Goal: Use online tool/utility: Utilize a website feature to perform a specific function

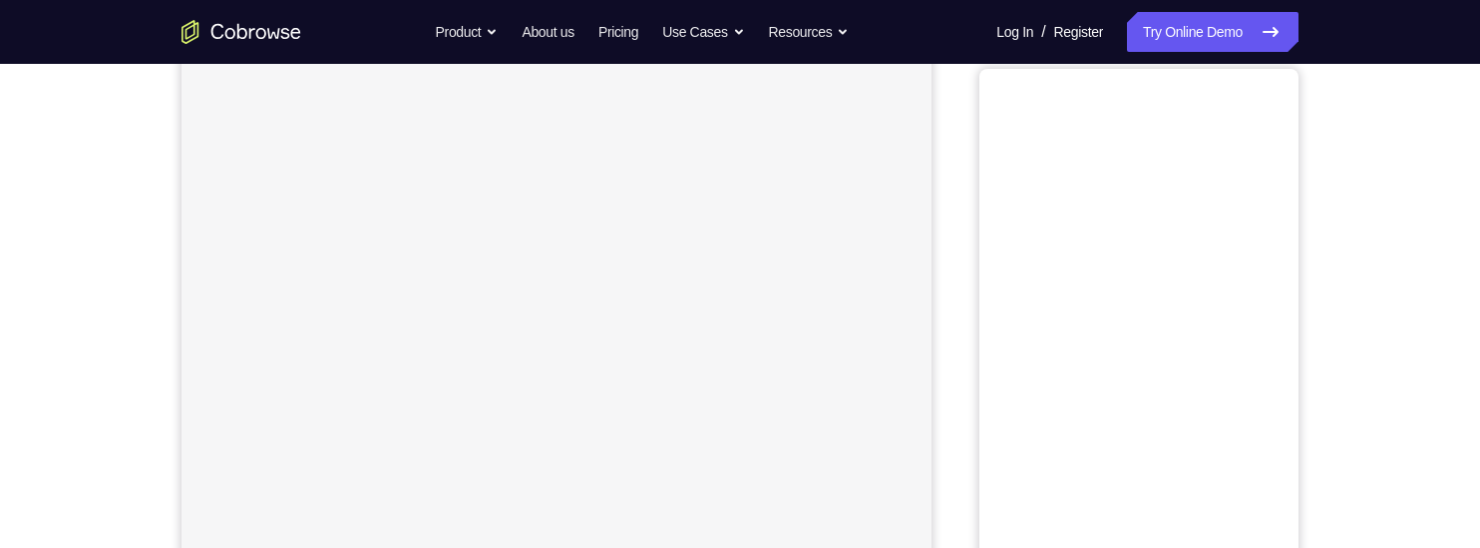
scroll to position [245, 0]
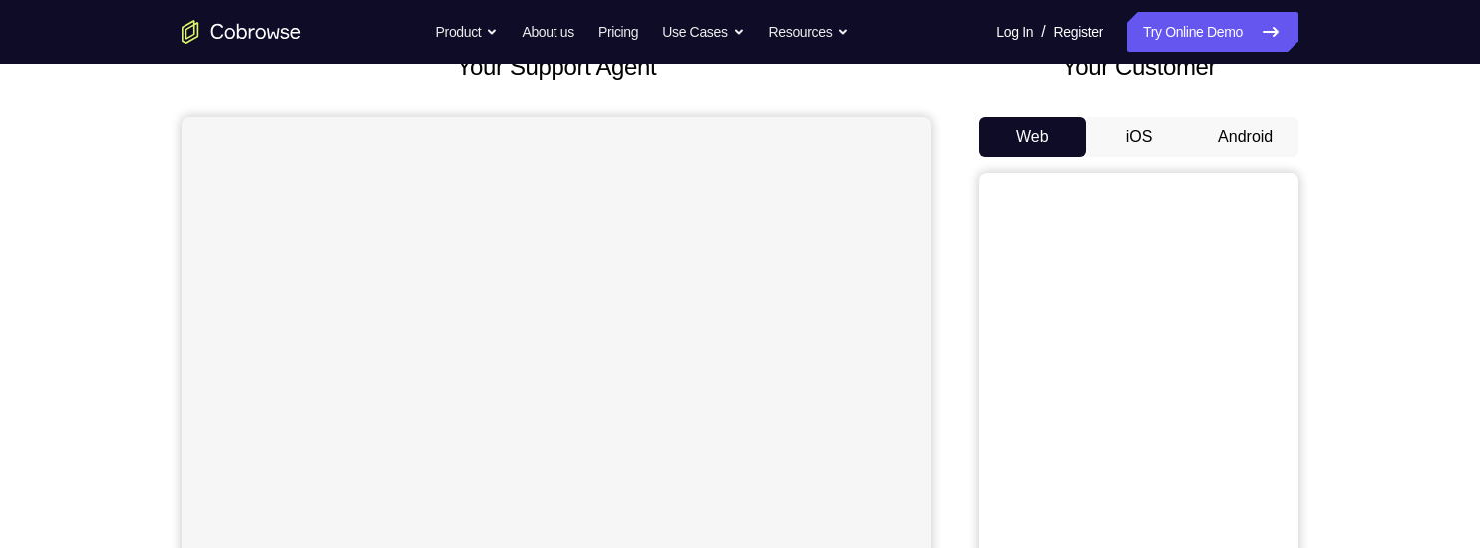
click at [1254, 136] on button "Android" at bounding box center [1245, 137] width 107 height 40
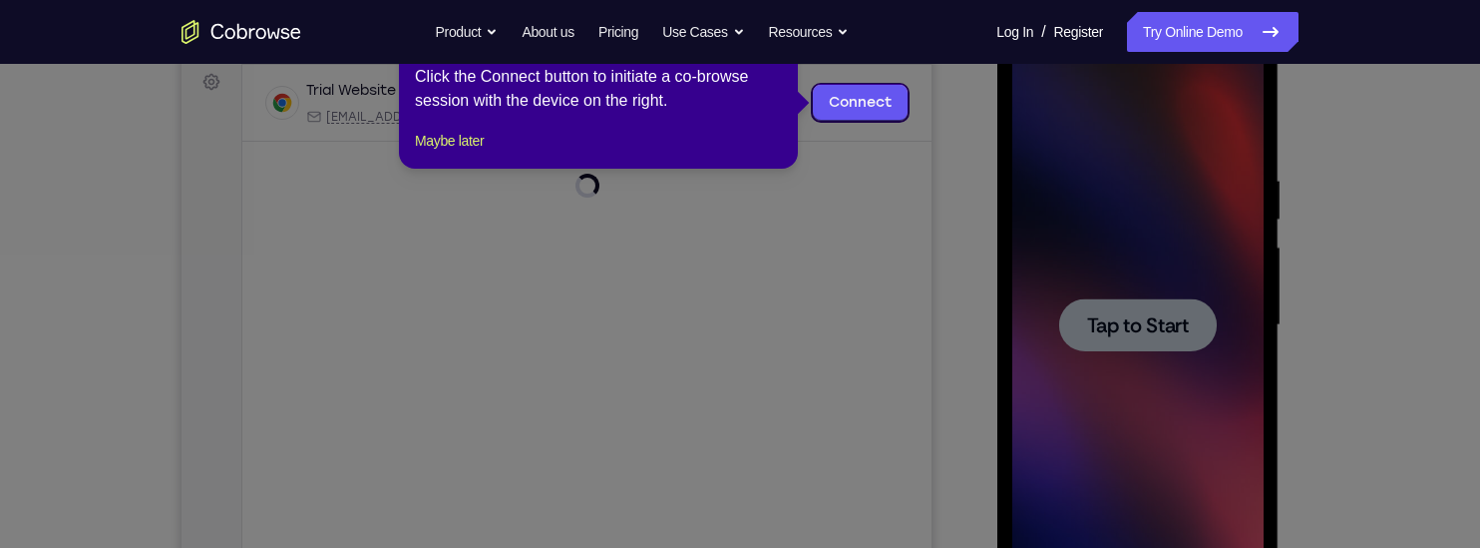
scroll to position [0, 0]
click at [968, 302] on icon at bounding box center [740, 274] width 1480 height 548
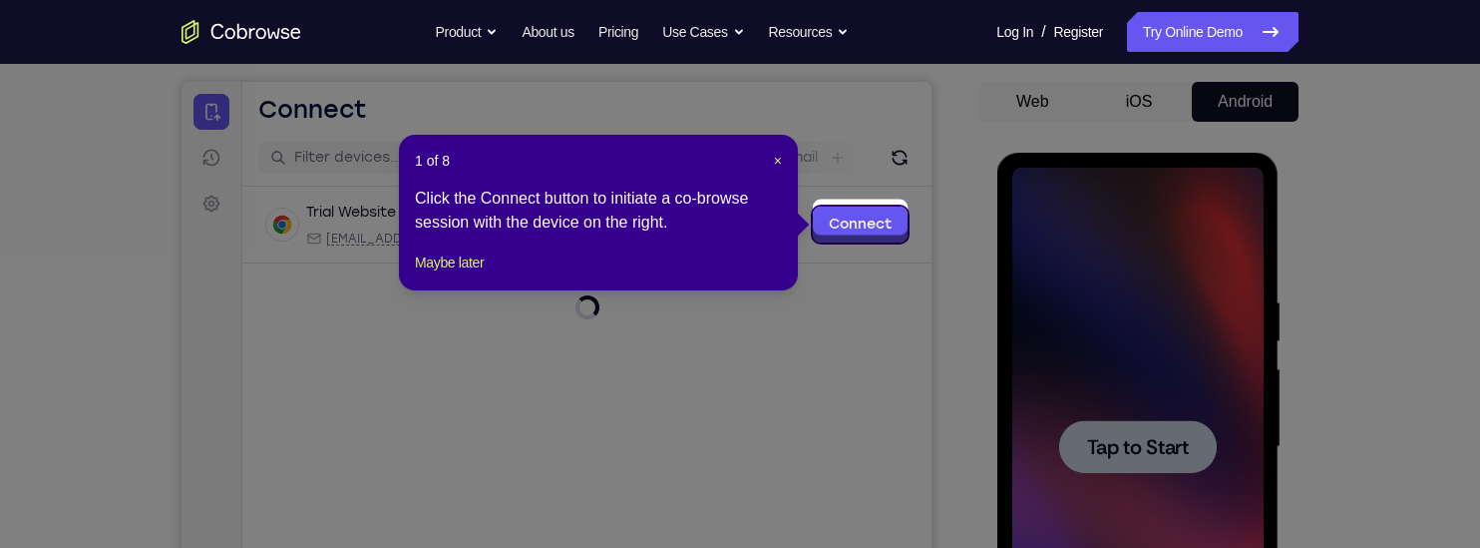
scroll to position [185, 0]
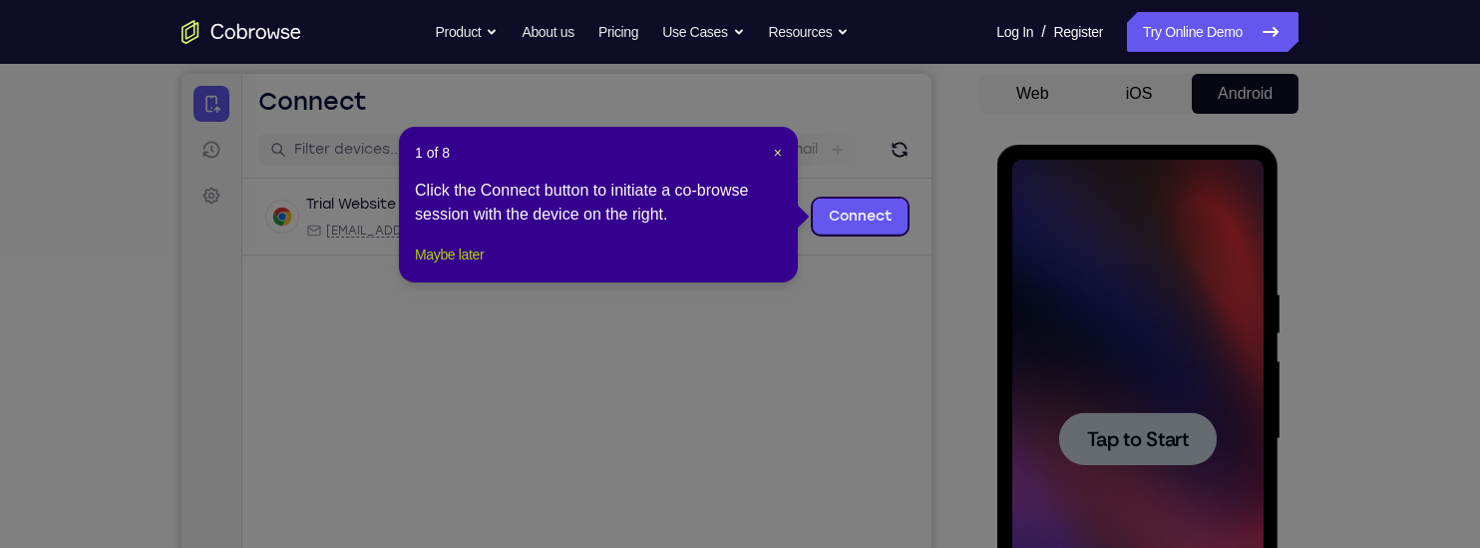
click at [463, 266] on button "Maybe later" at bounding box center [449, 254] width 69 height 24
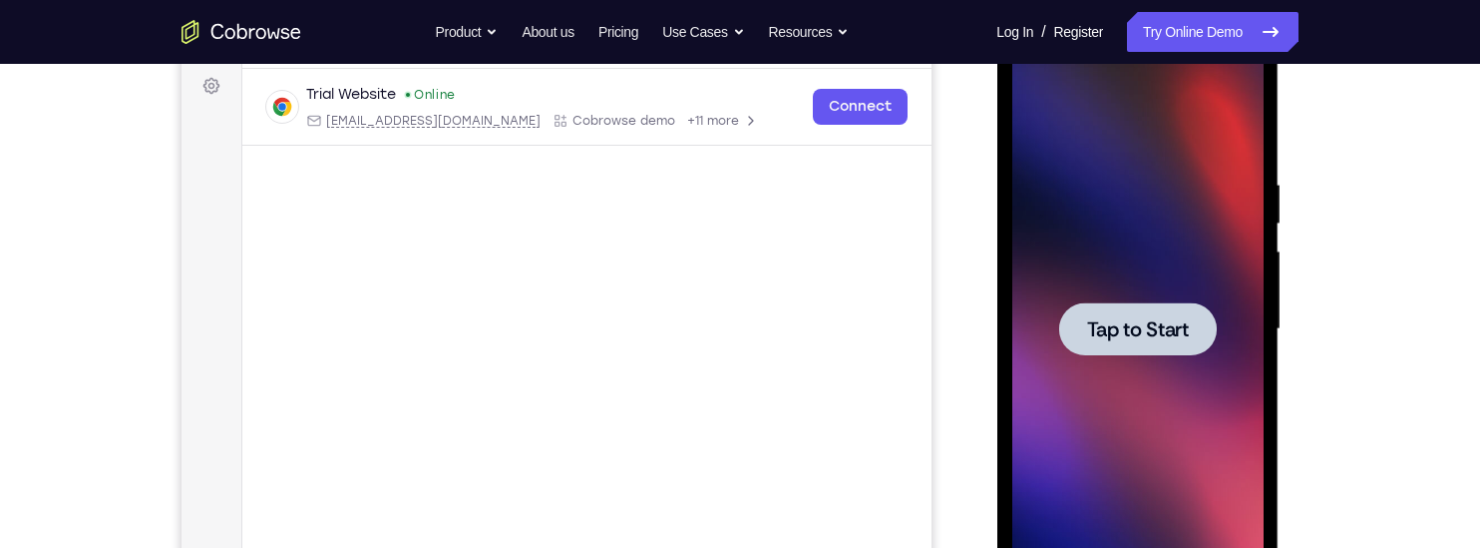
click at [1160, 341] on div at bounding box center [1137, 328] width 158 height 53
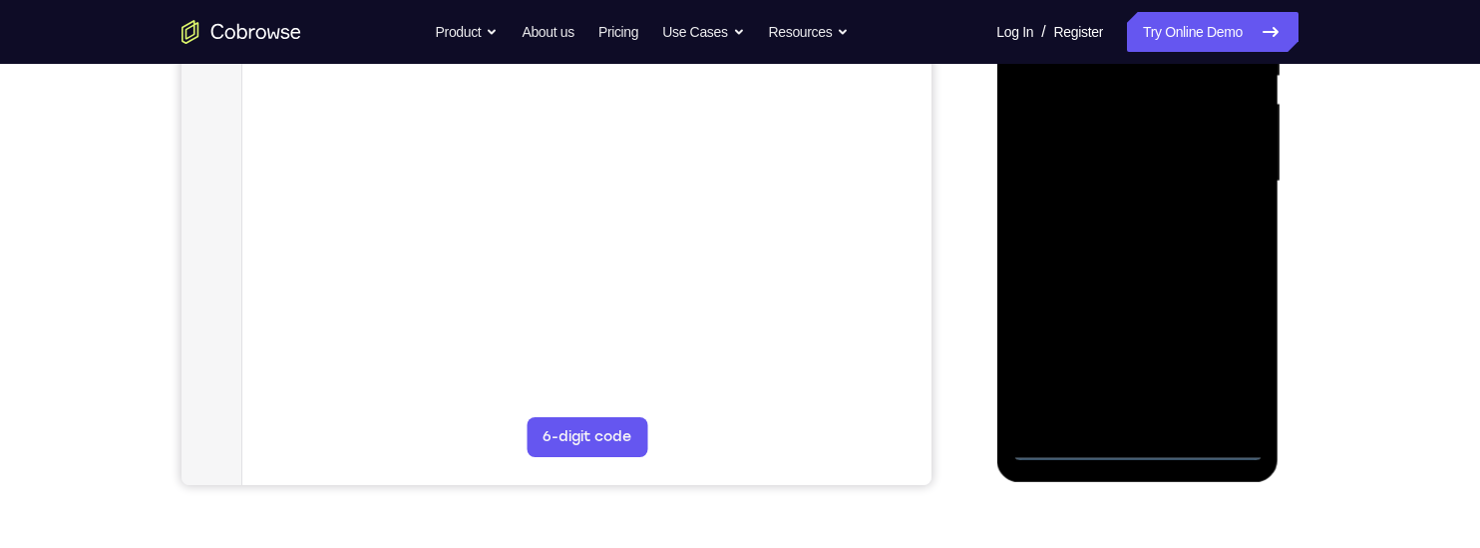
scroll to position [438, 0]
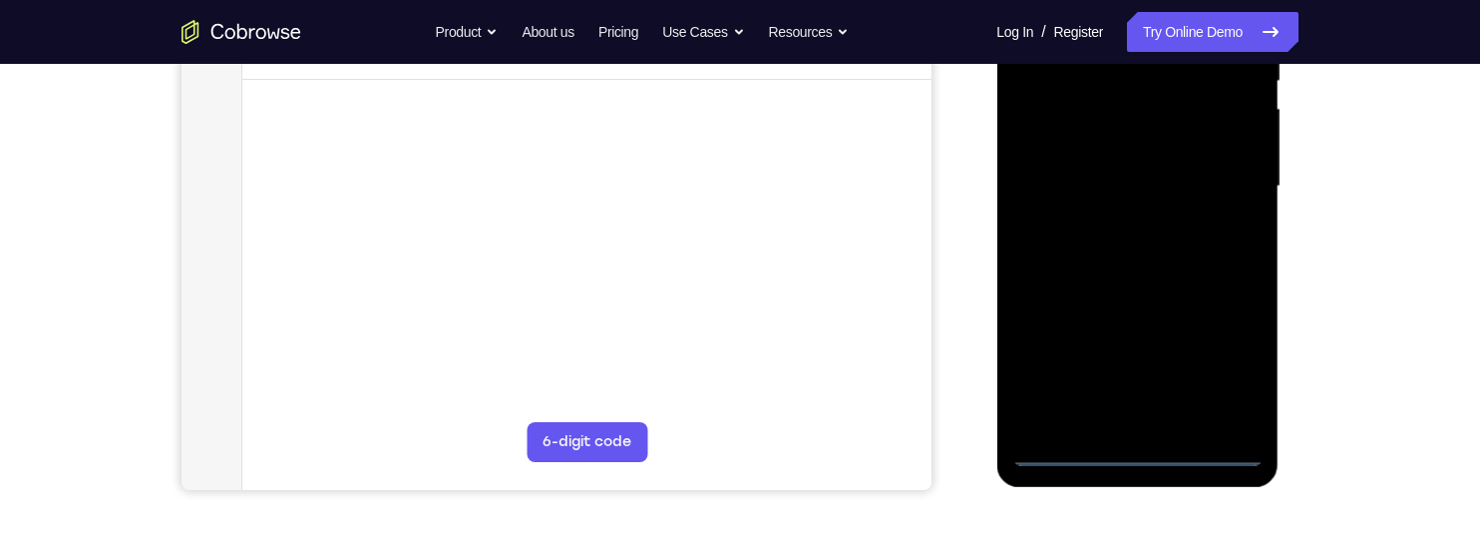
click at [1138, 452] on div at bounding box center [1136, 186] width 251 height 558
click at [1226, 362] on div at bounding box center [1136, 186] width 251 height 558
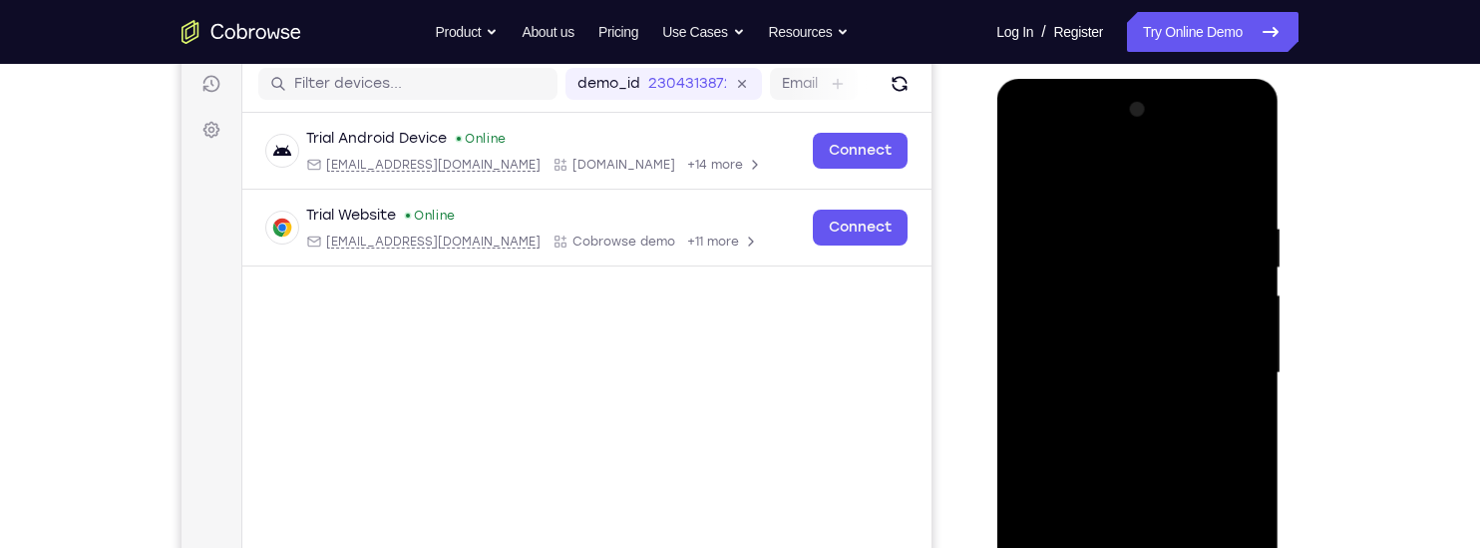
scroll to position [244, 0]
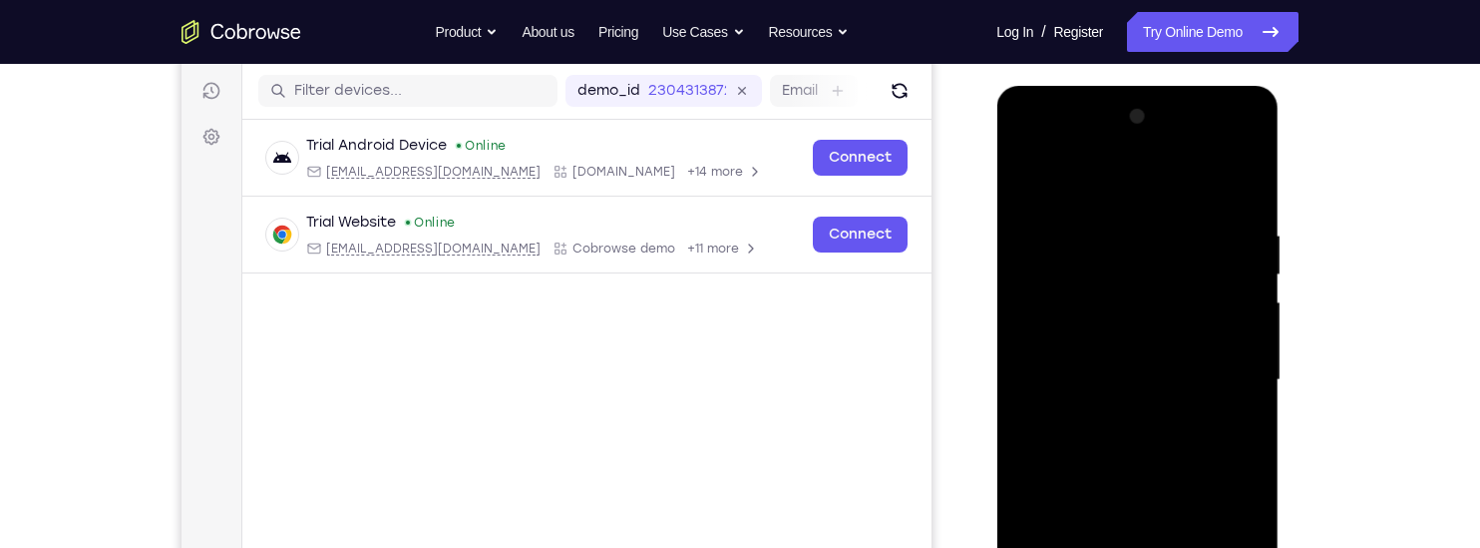
click at [1090, 134] on div at bounding box center [1136, 380] width 251 height 558
click at [1081, 152] on div at bounding box center [1136, 380] width 251 height 558
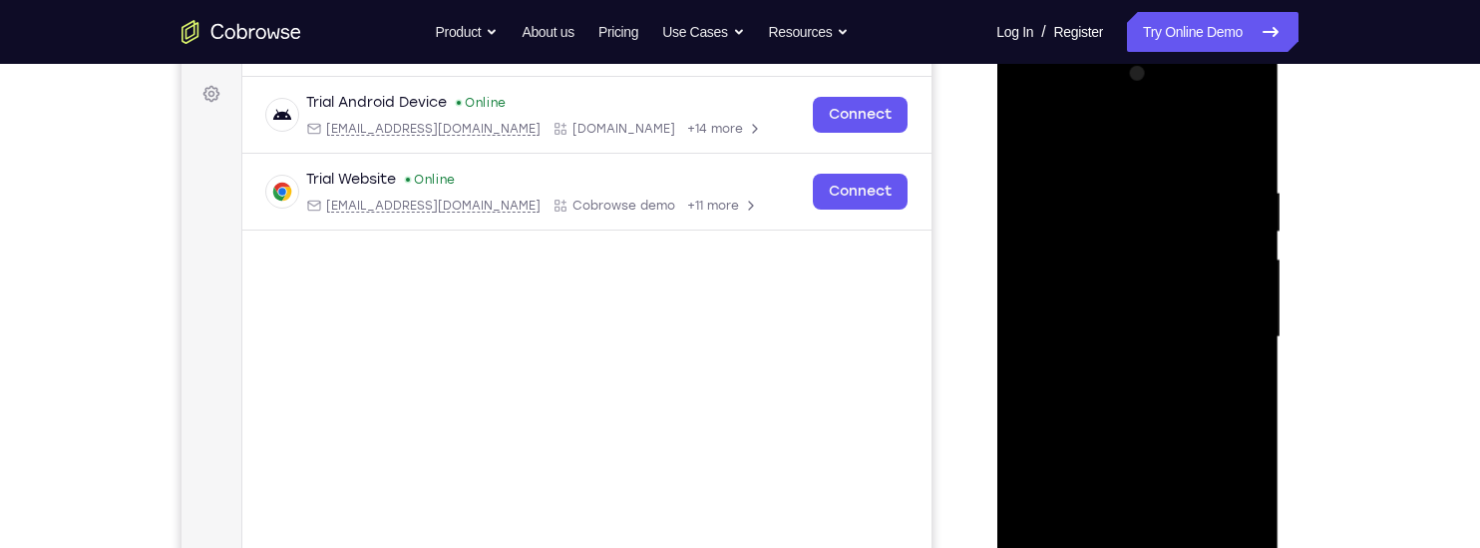
scroll to position [346, 0]
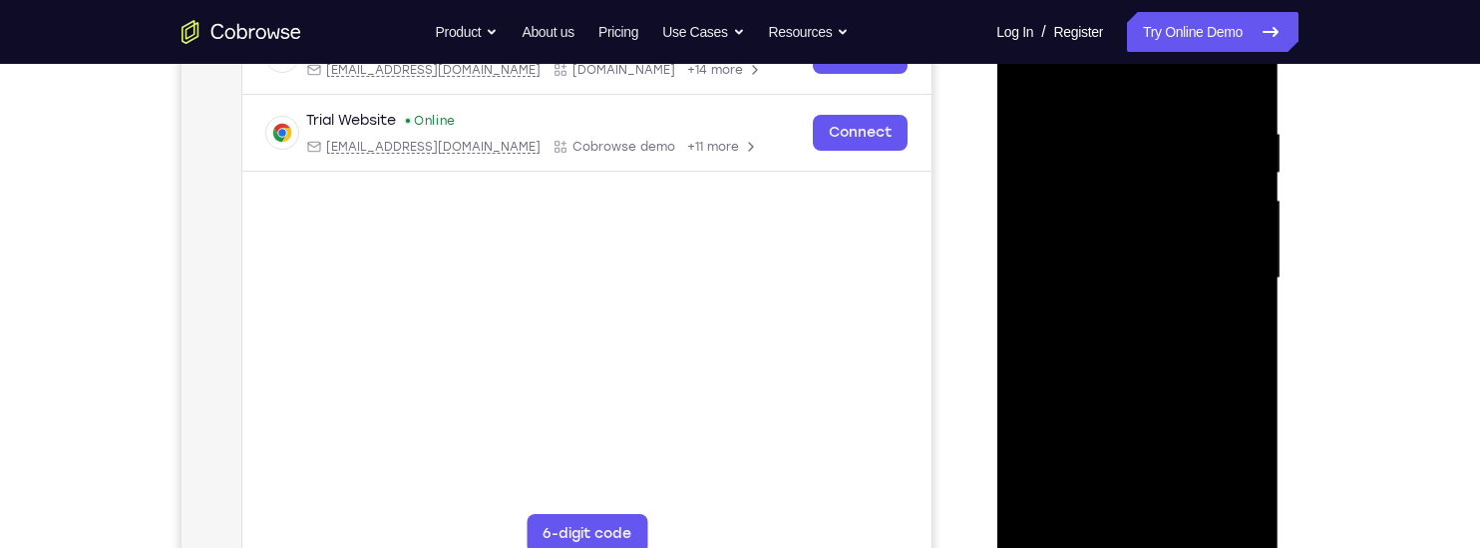
click at [1228, 276] on div at bounding box center [1136, 278] width 251 height 558
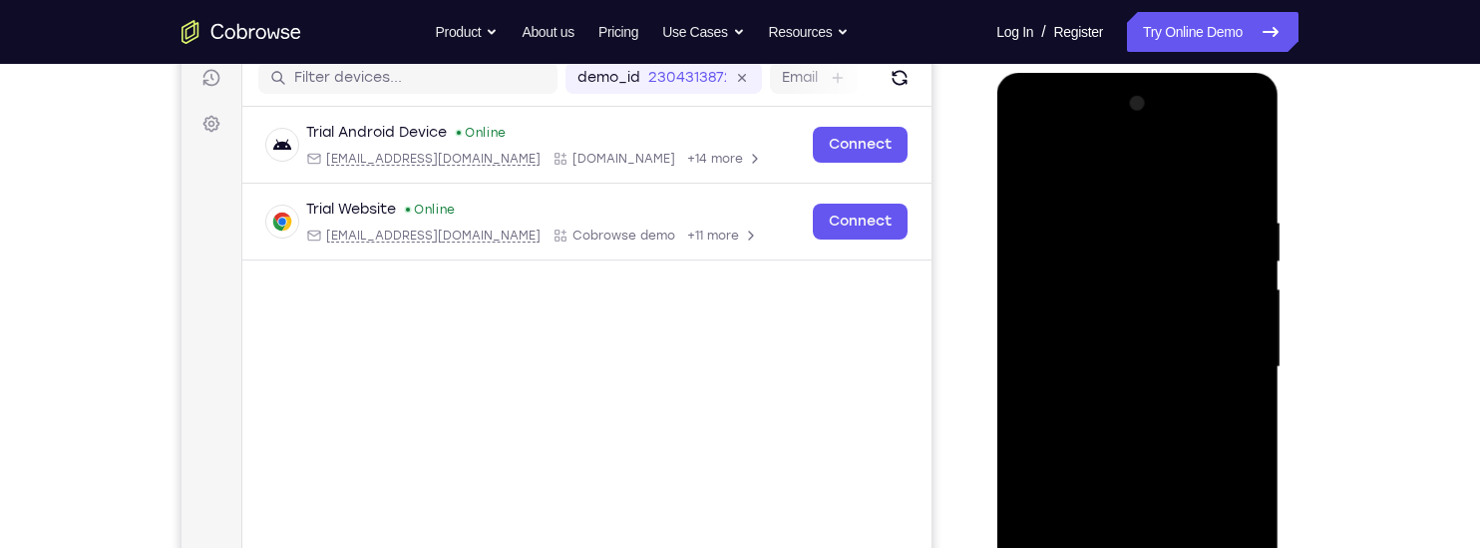
scroll to position [262, 0]
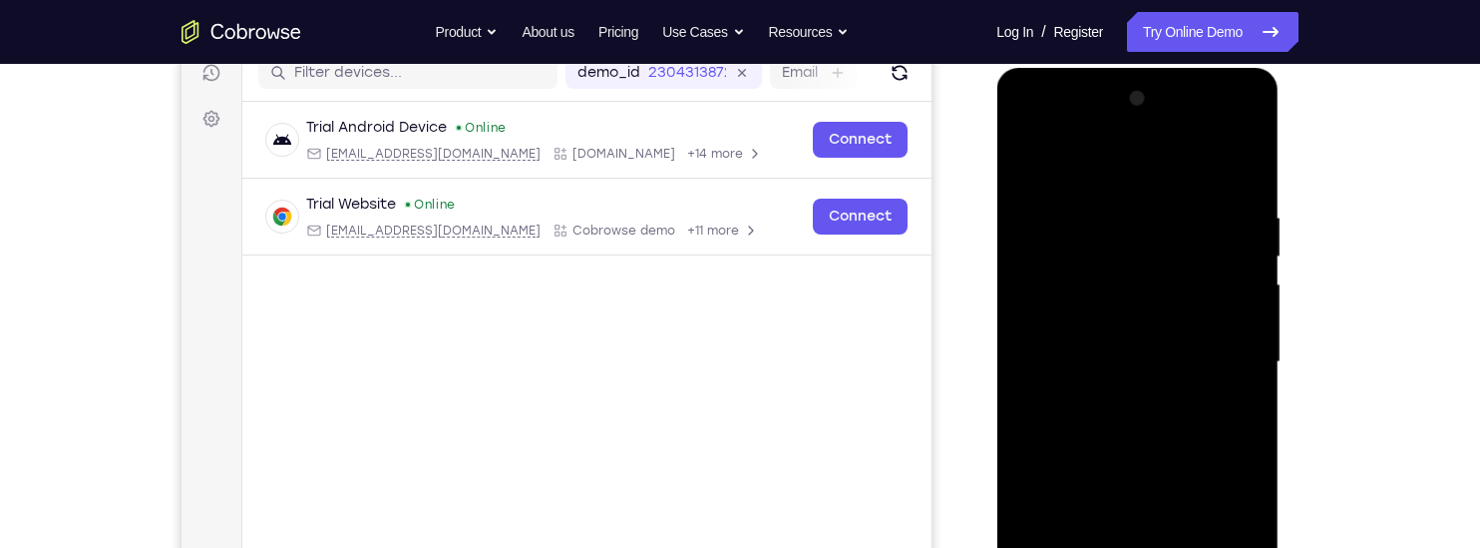
click at [1116, 397] on div at bounding box center [1136, 362] width 251 height 558
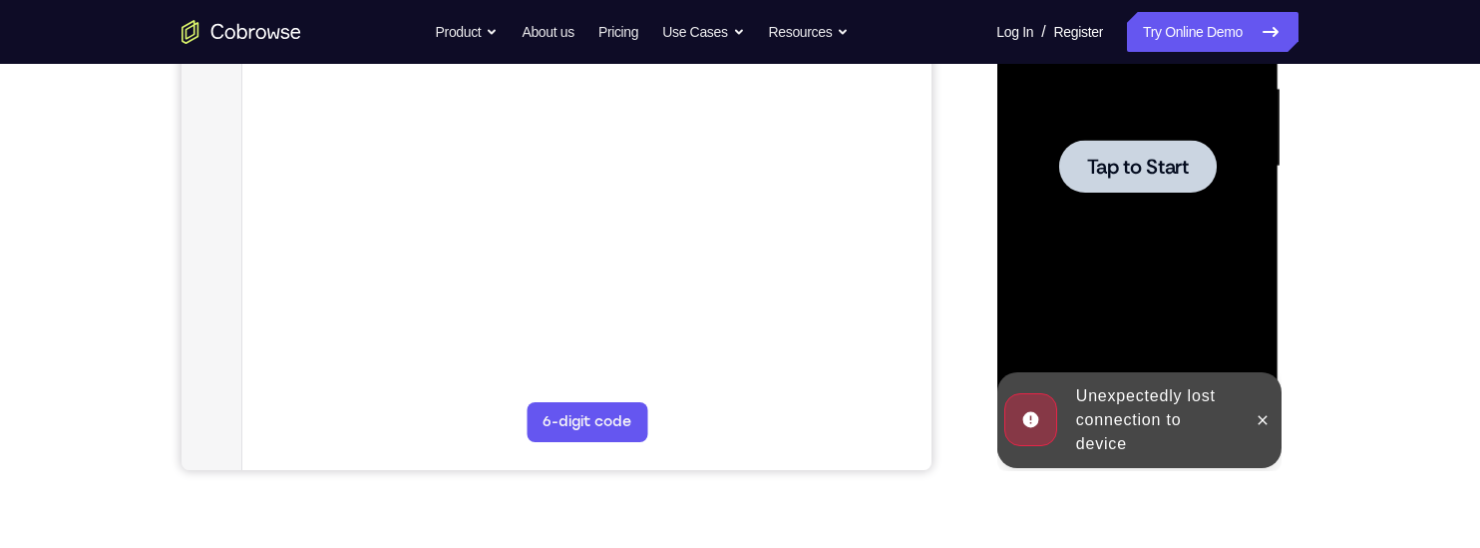
scroll to position [463, 0]
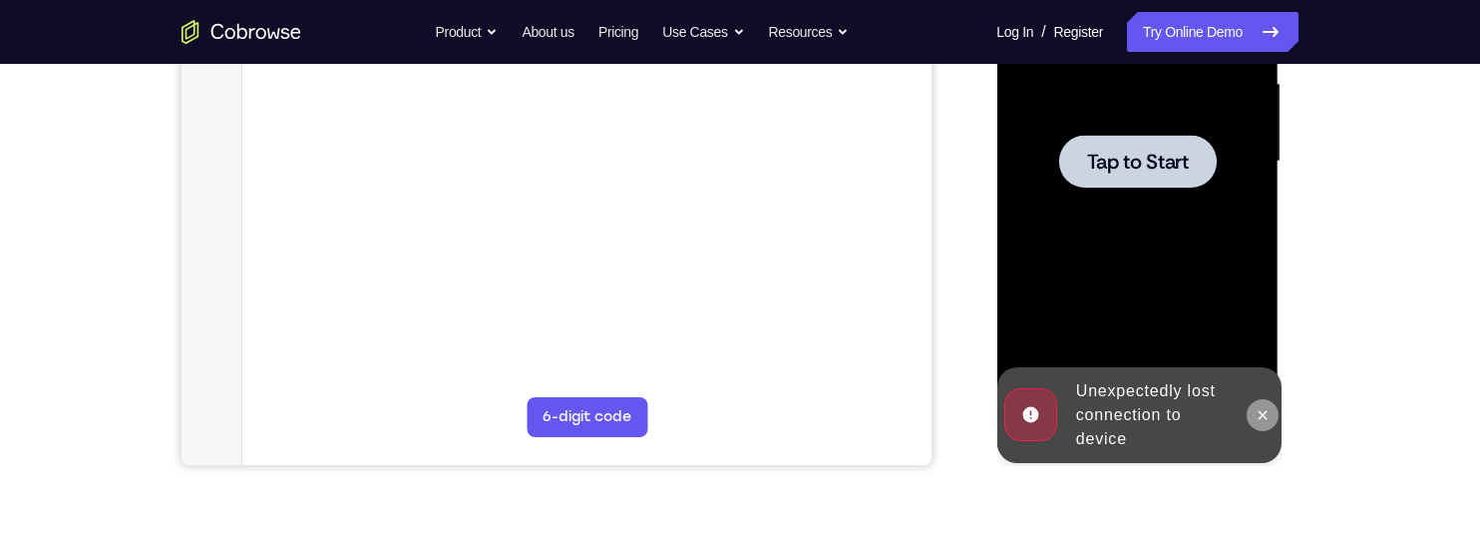
click at [1267, 411] on icon at bounding box center [1262, 415] width 16 height 16
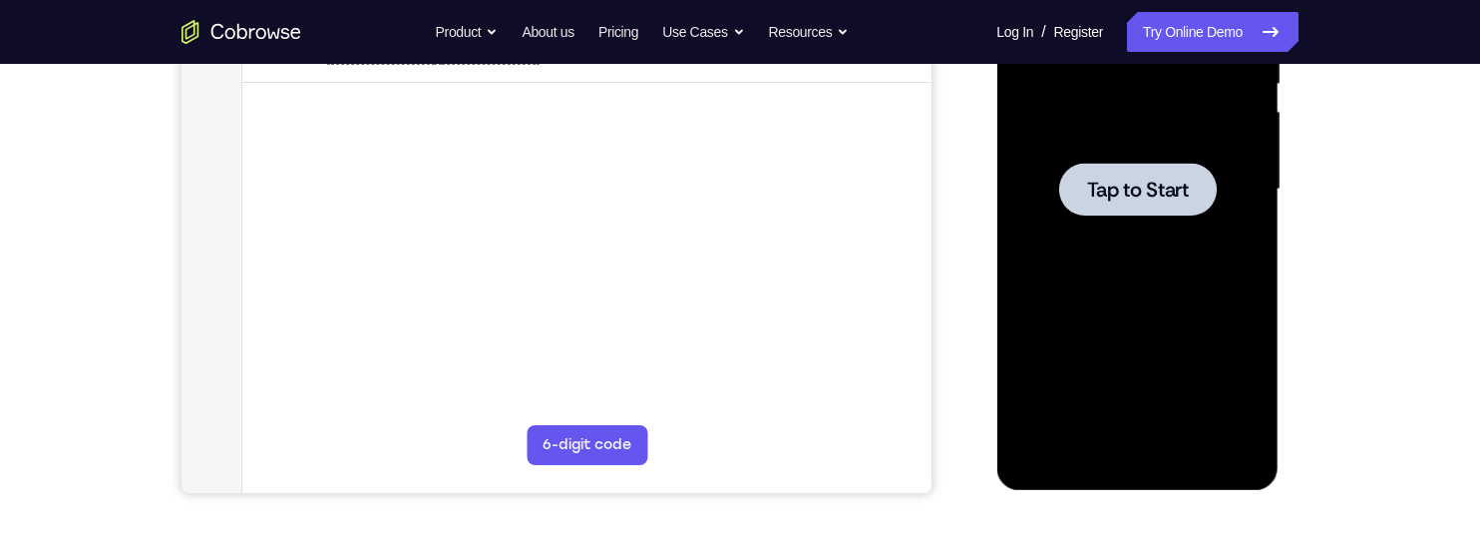
scroll to position [385, 0]
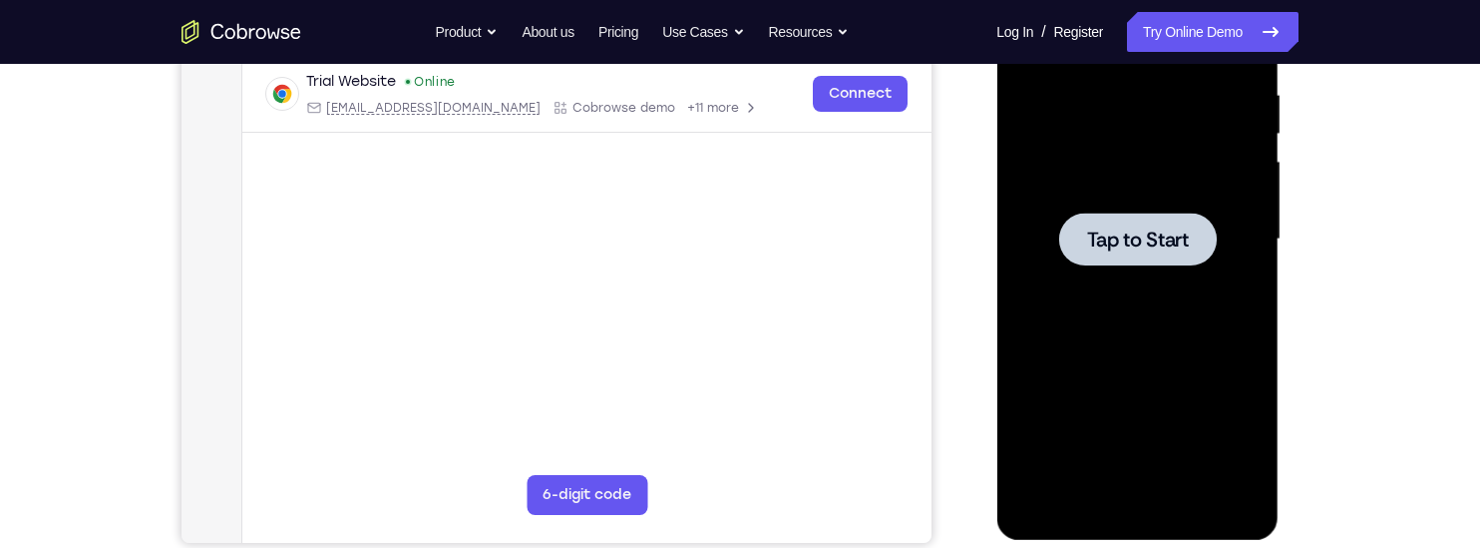
click at [1163, 237] on span "Tap to Start" at bounding box center [1137, 239] width 102 height 20
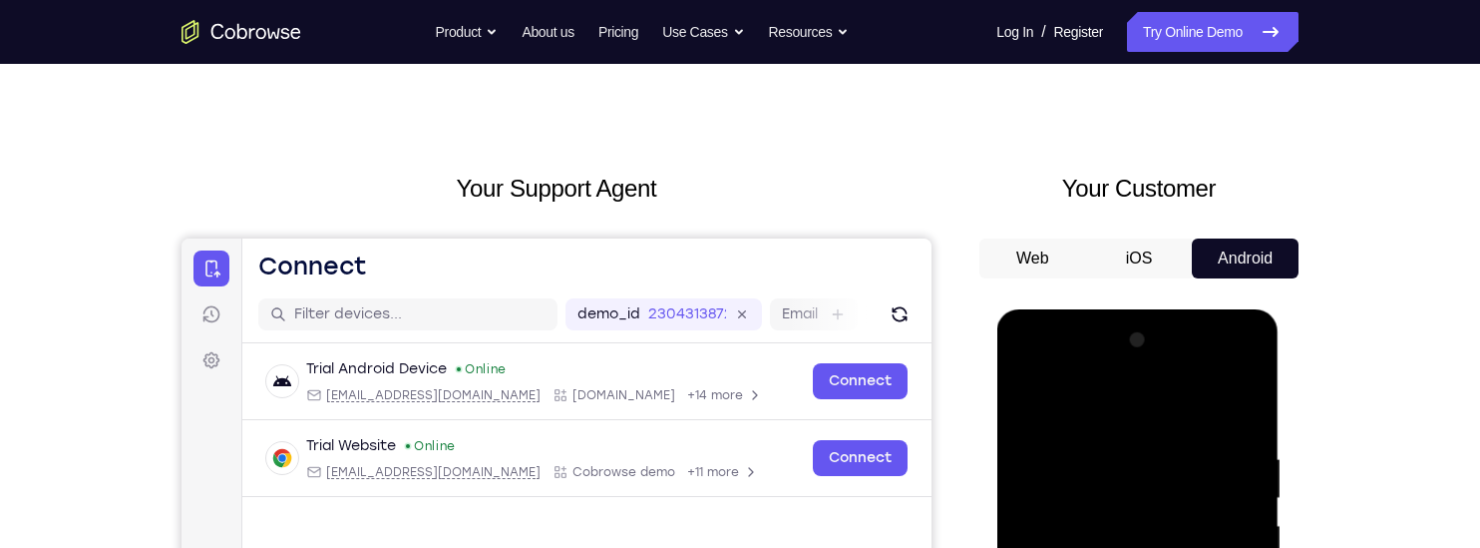
scroll to position [0, 0]
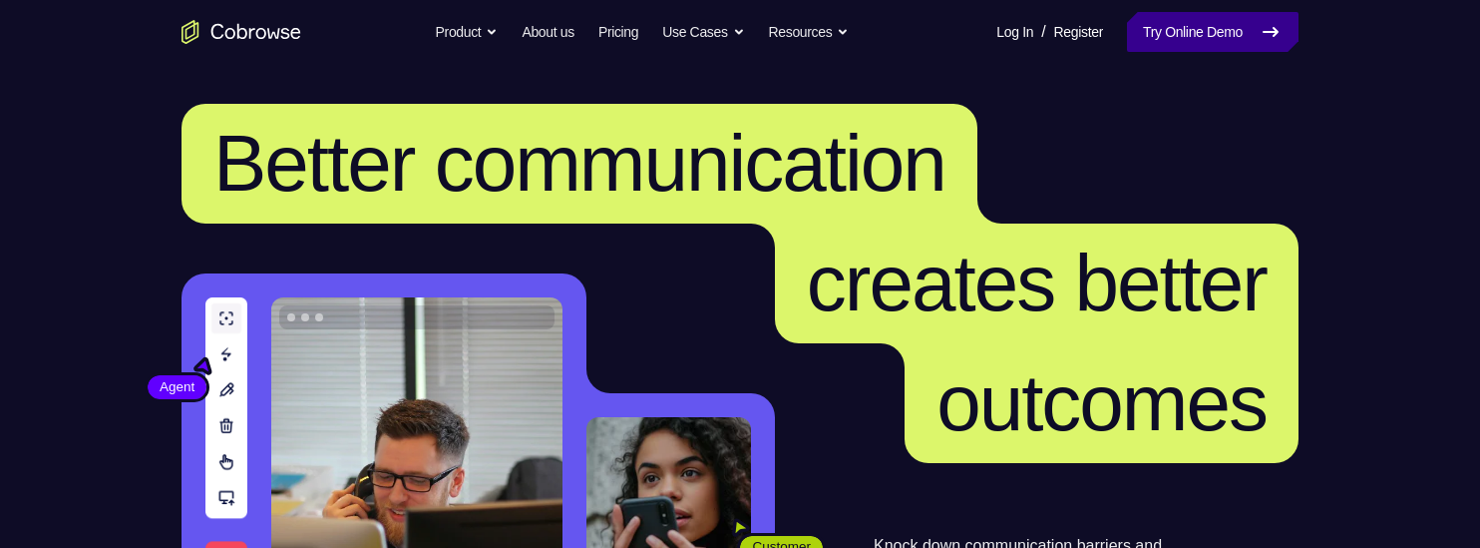
click at [1224, 47] on link "Try Online Demo" at bounding box center [1213, 32] width 172 height 40
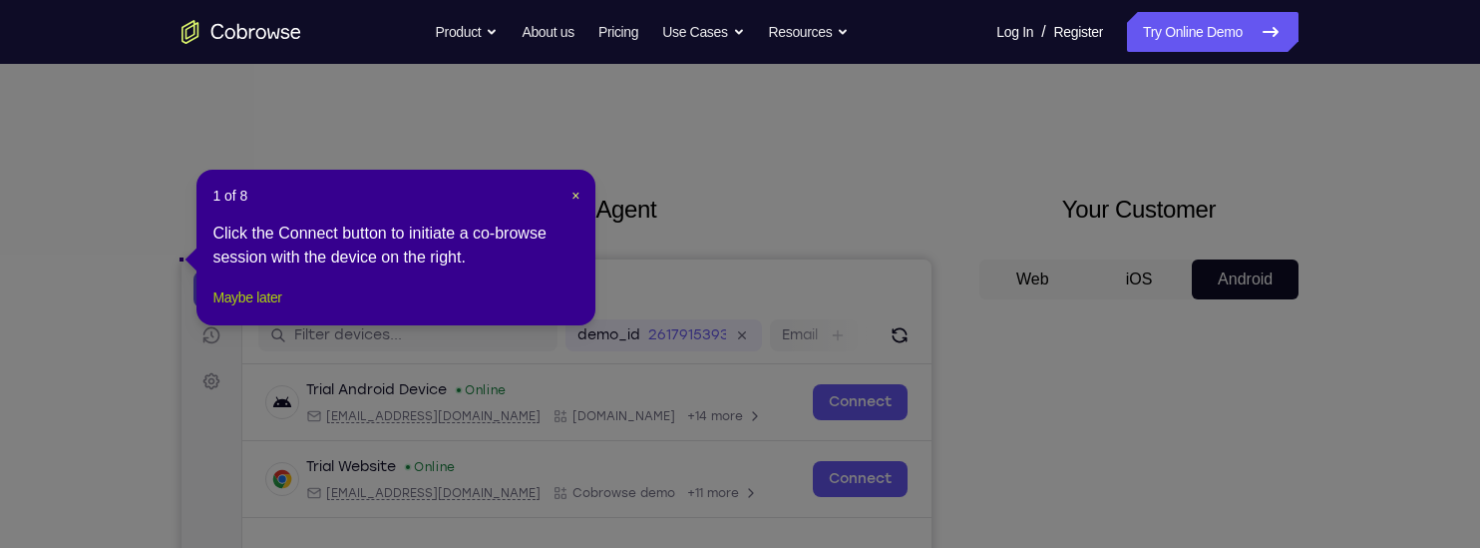
click at [263, 309] on button "Maybe later" at bounding box center [246, 297] width 69 height 24
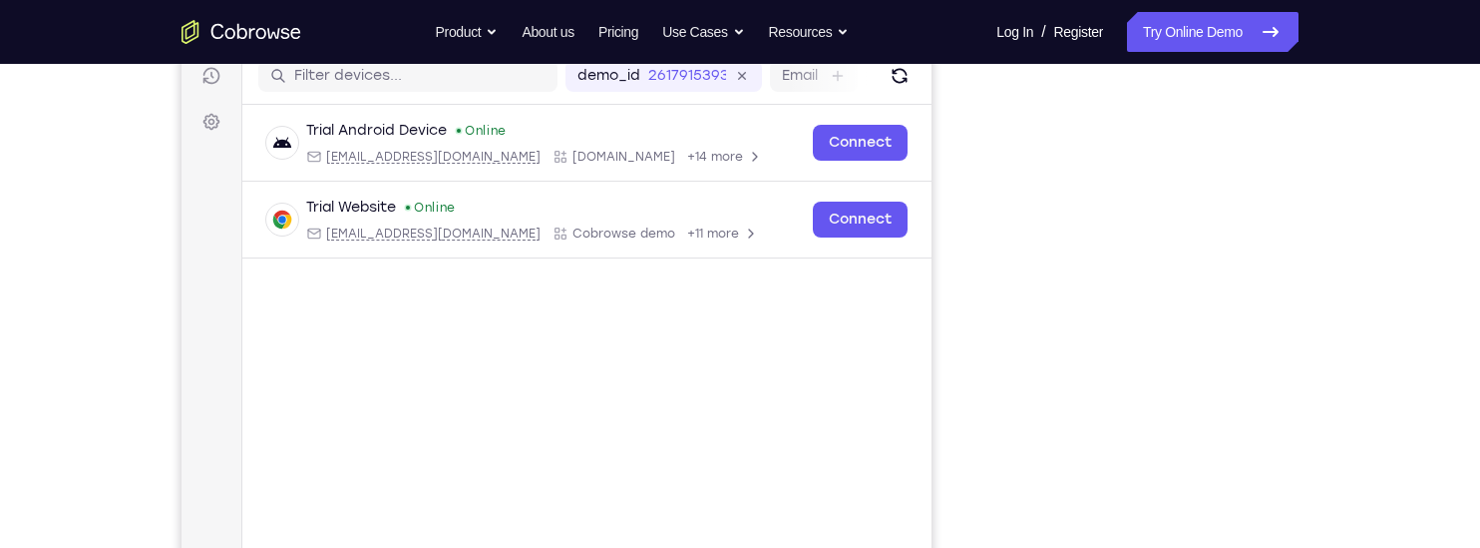
scroll to position [256, 0]
